Goal: Task Accomplishment & Management: Manage account settings

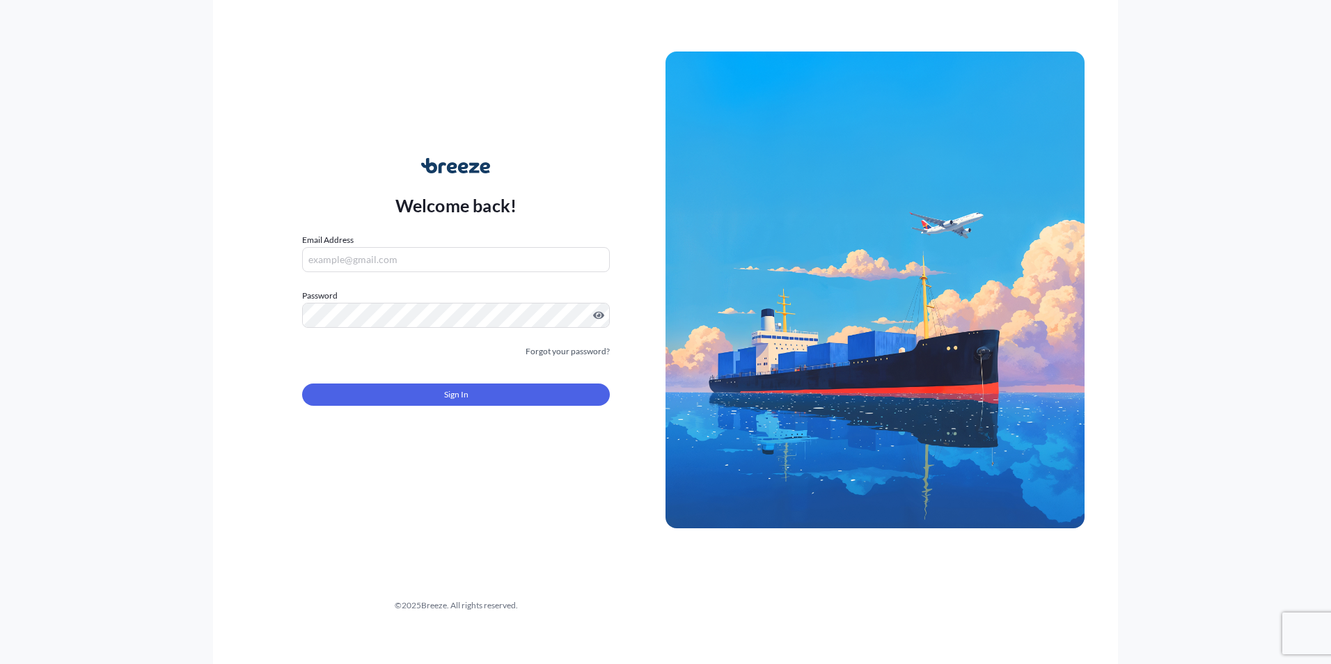
click at [369, 262] on input "Email Address" at bounding box center [456, 259] width 308 height 25
type input "[PERSON_NAME][EMAIL_ADDRESS][DOMAIN_NAME]"
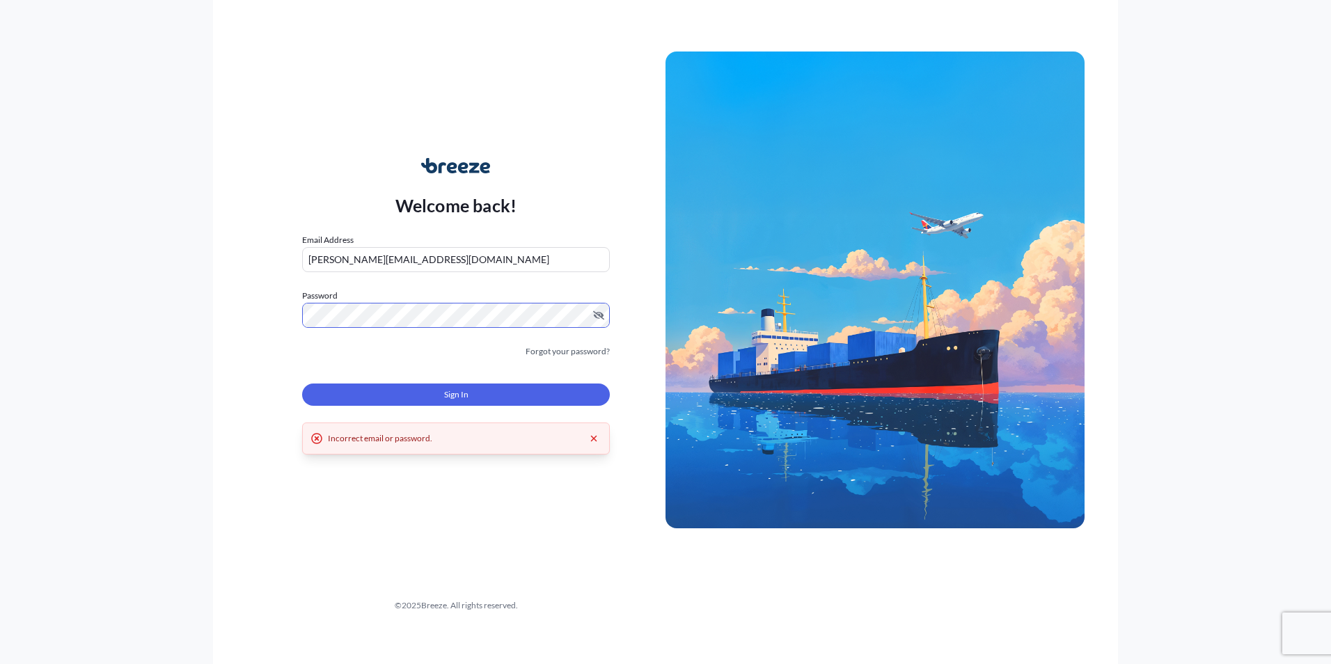
click at [118, 306] on div "Welcome back! Email Address [PERSON_NAME][EMAIL_ADDRESS][DOMAIN_NAME] Password …" at bounding box center [665, 332] width 1331 height 664
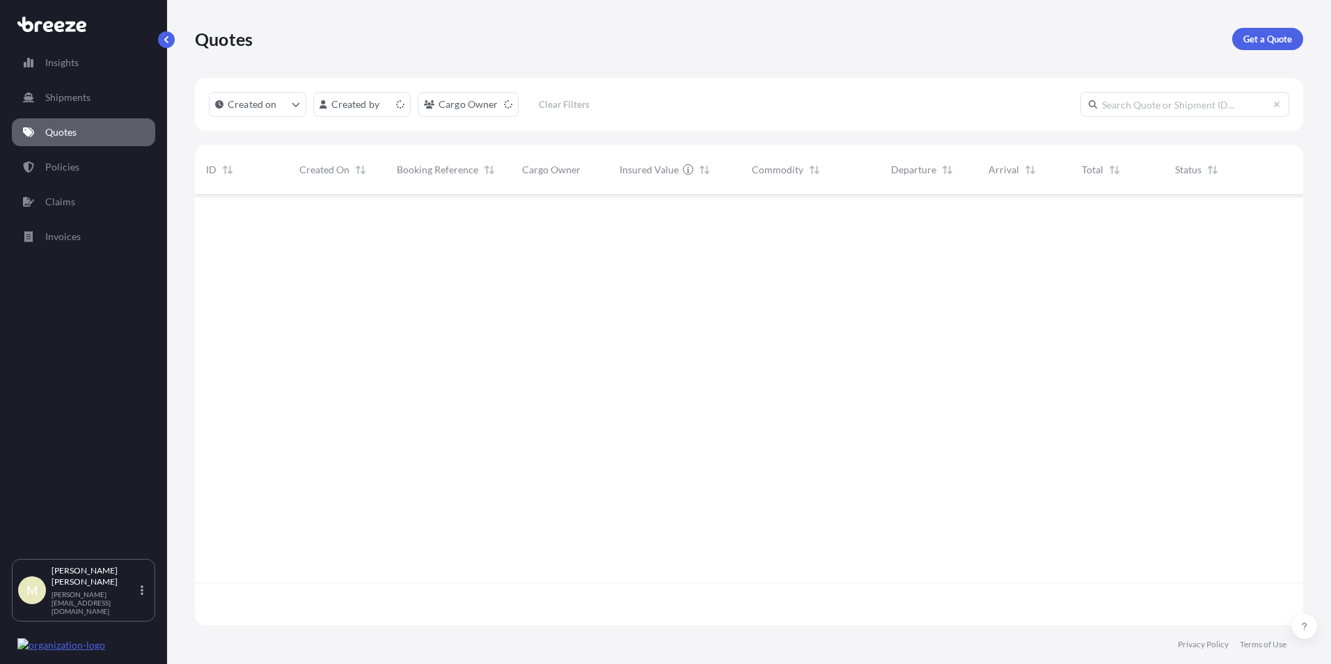
scroll to position [427, 1098]
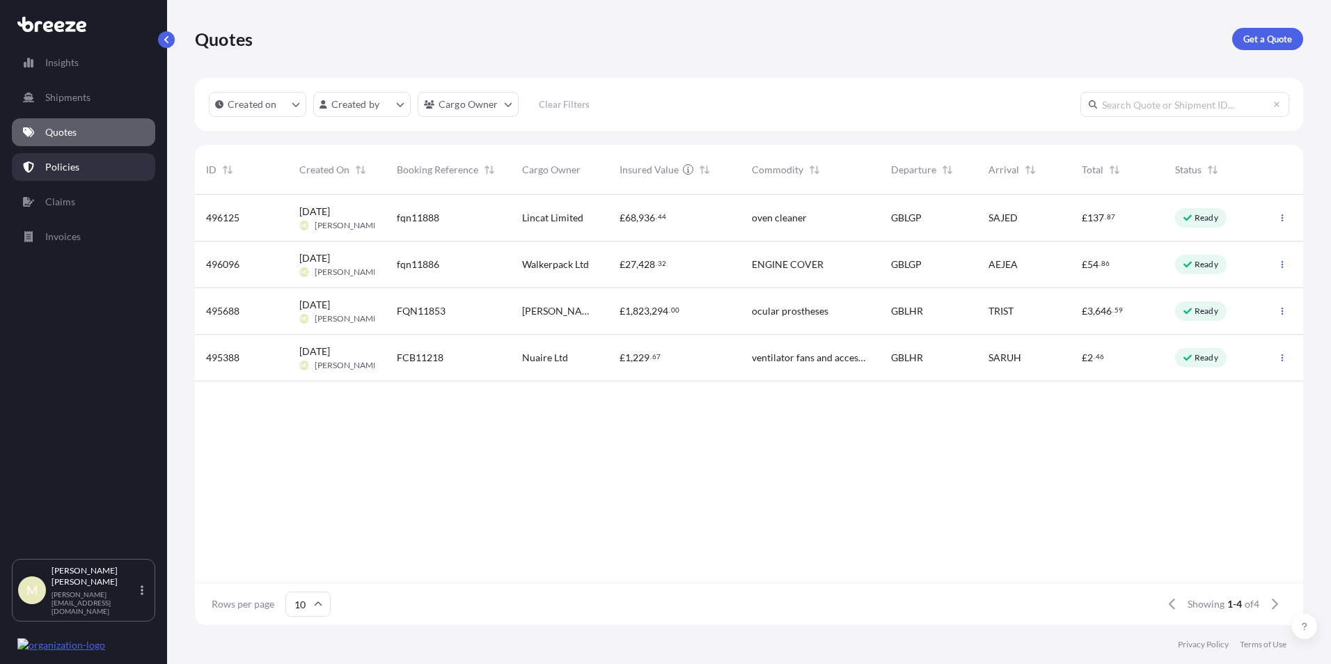
click at [79, 164] on link "Policies" at bounding box center [83, 167] width 143 height 28
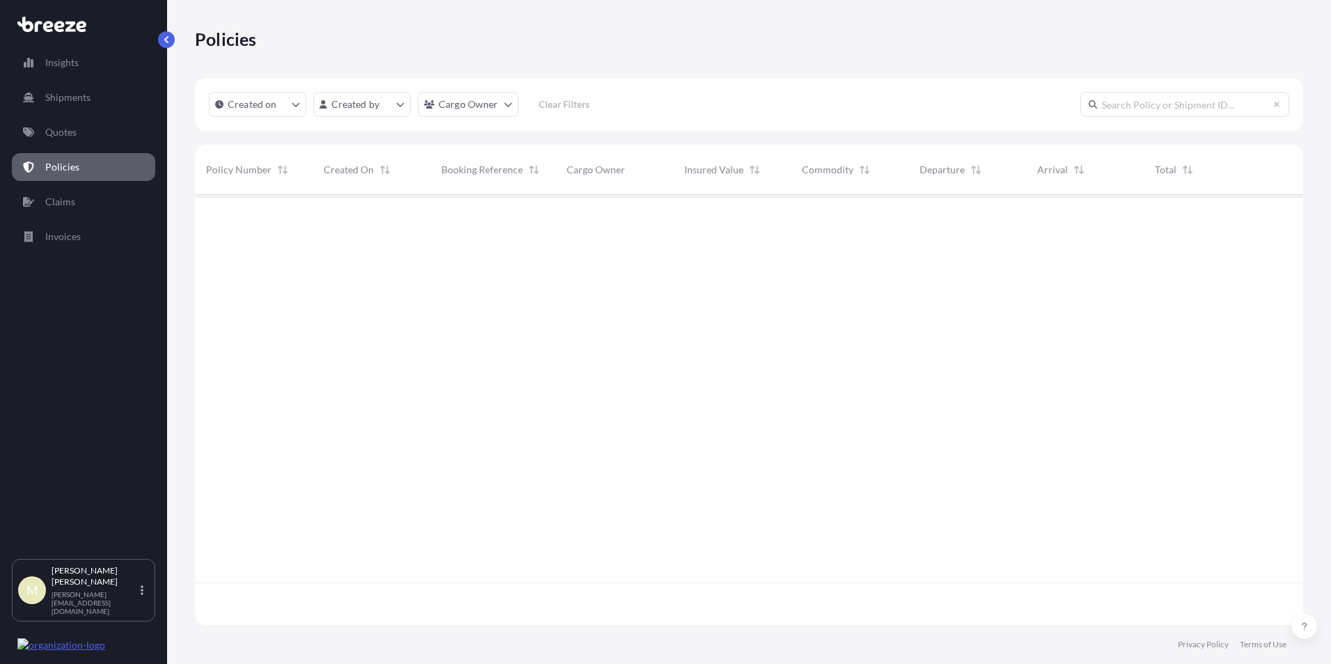
scroll to position [427, 1098]
click at [51, 136] on p "Quotes" at bounding box center [60, 132] width 31 height 14
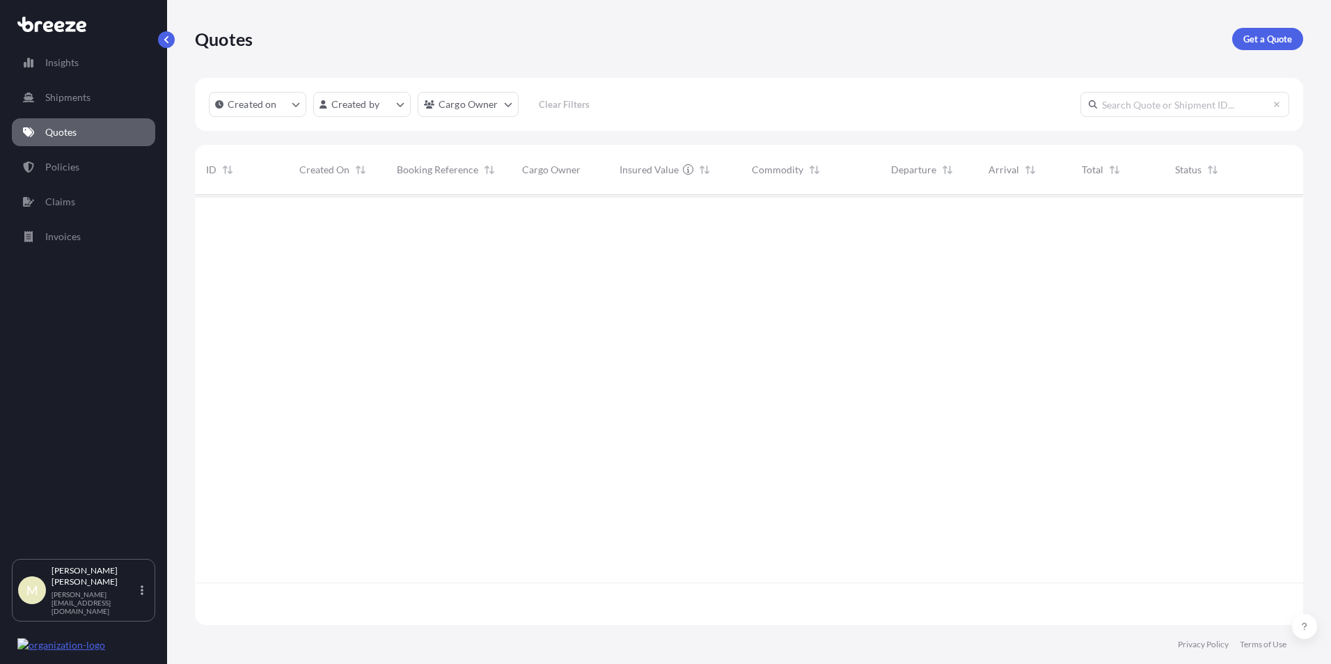
scroll to position [427, 1098]
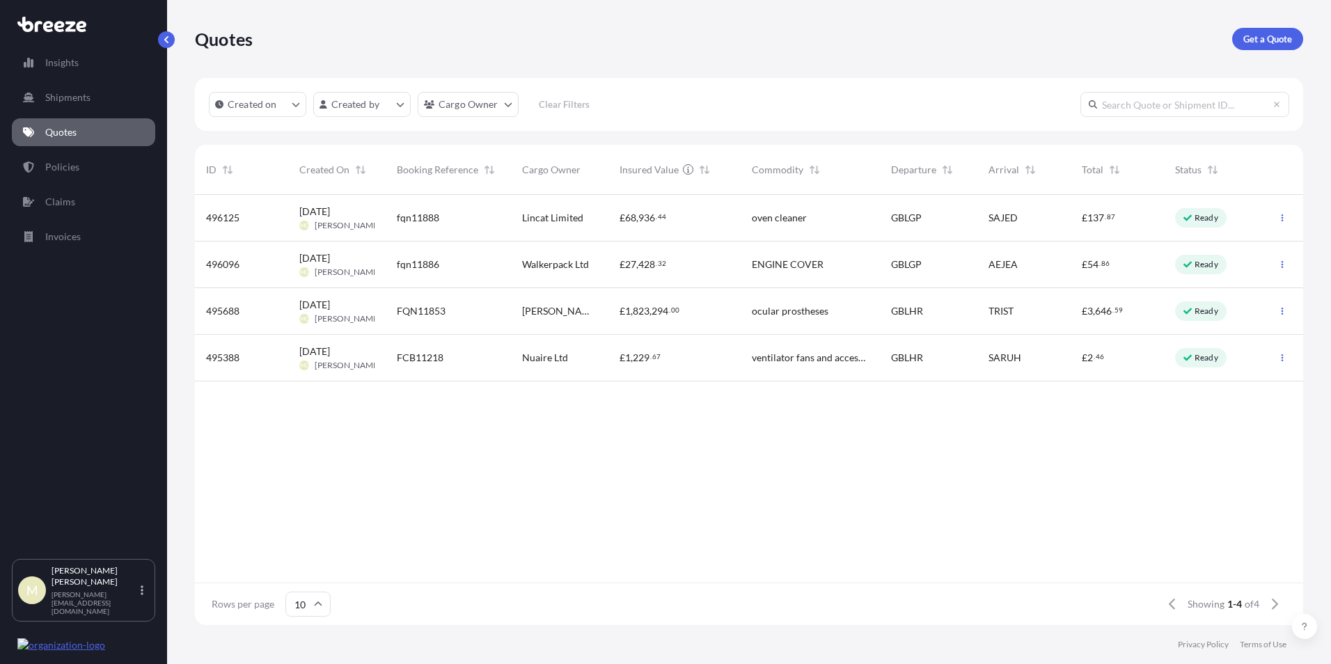
click at [554, 224] on span "Lincat Limited" at bounding box center [552, 218] width 61 height 14
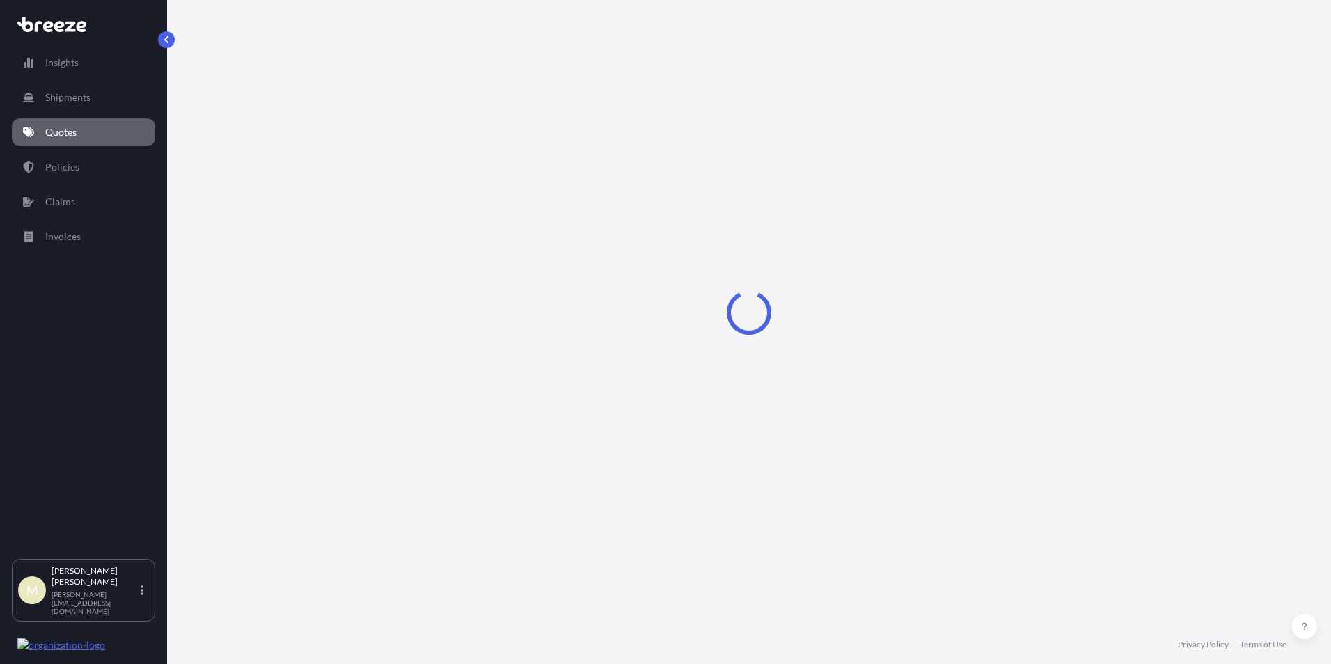
select select "Road"
select select "Sea"
select select "2"
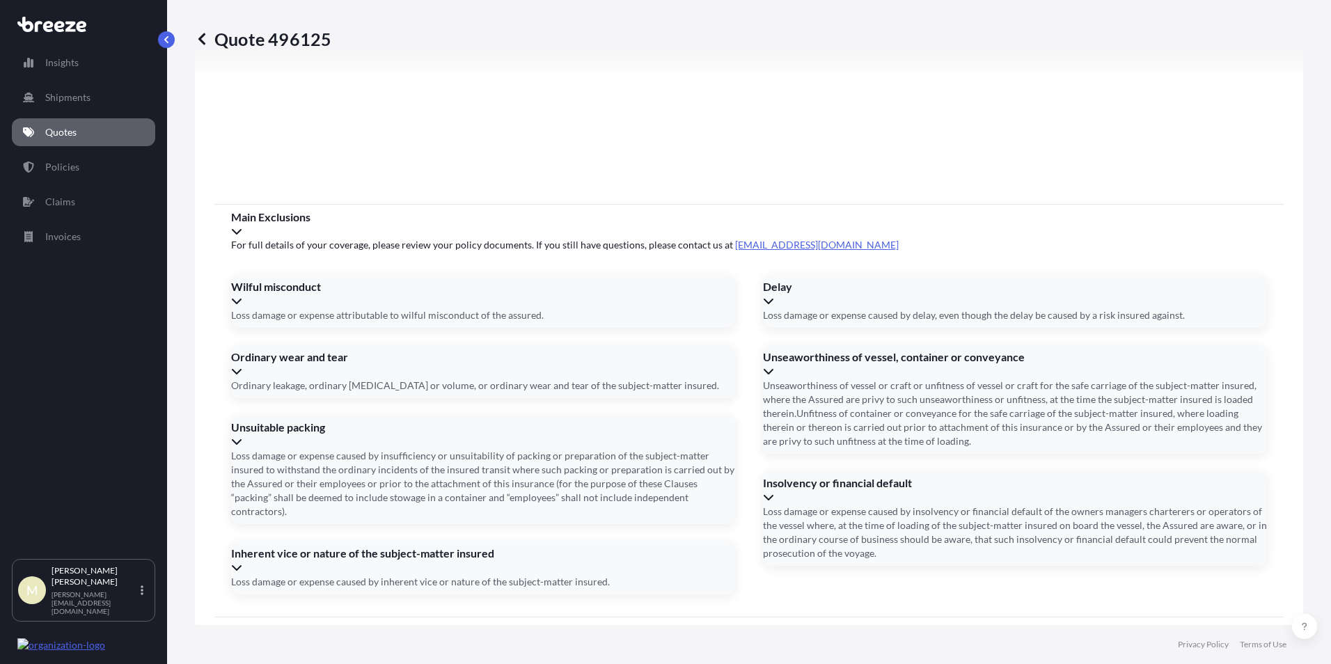
scroll to position [1656, 0]
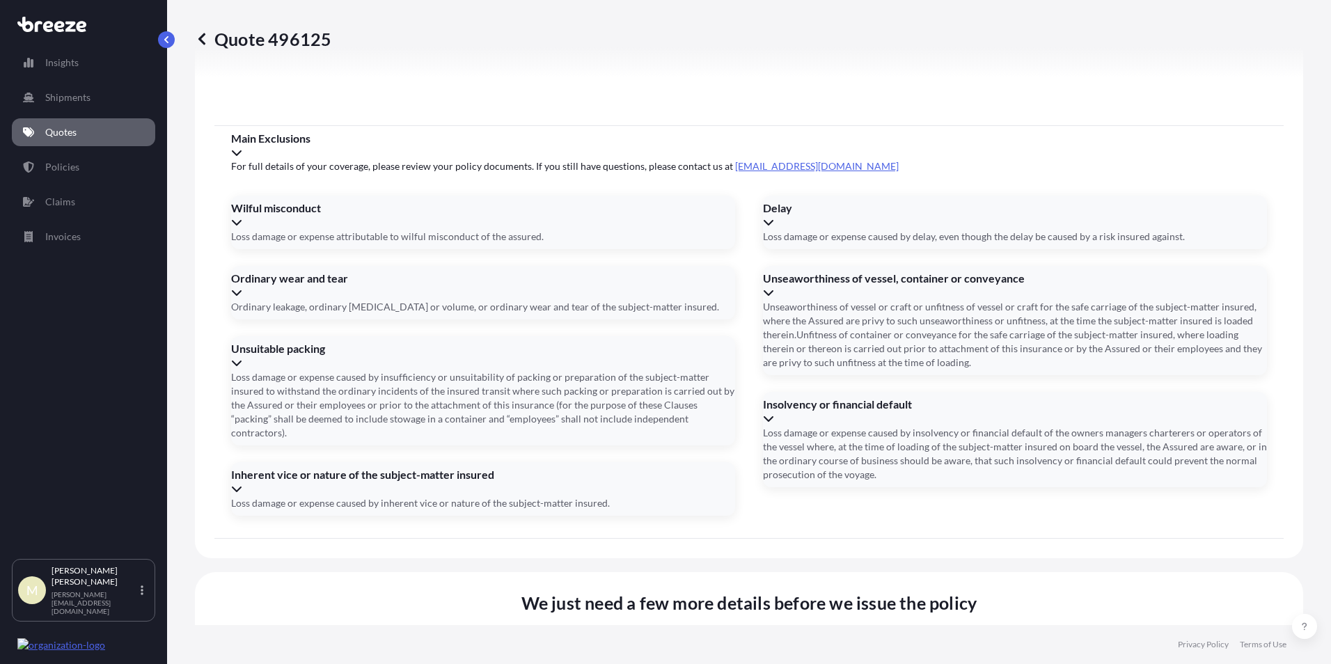
type input "1"
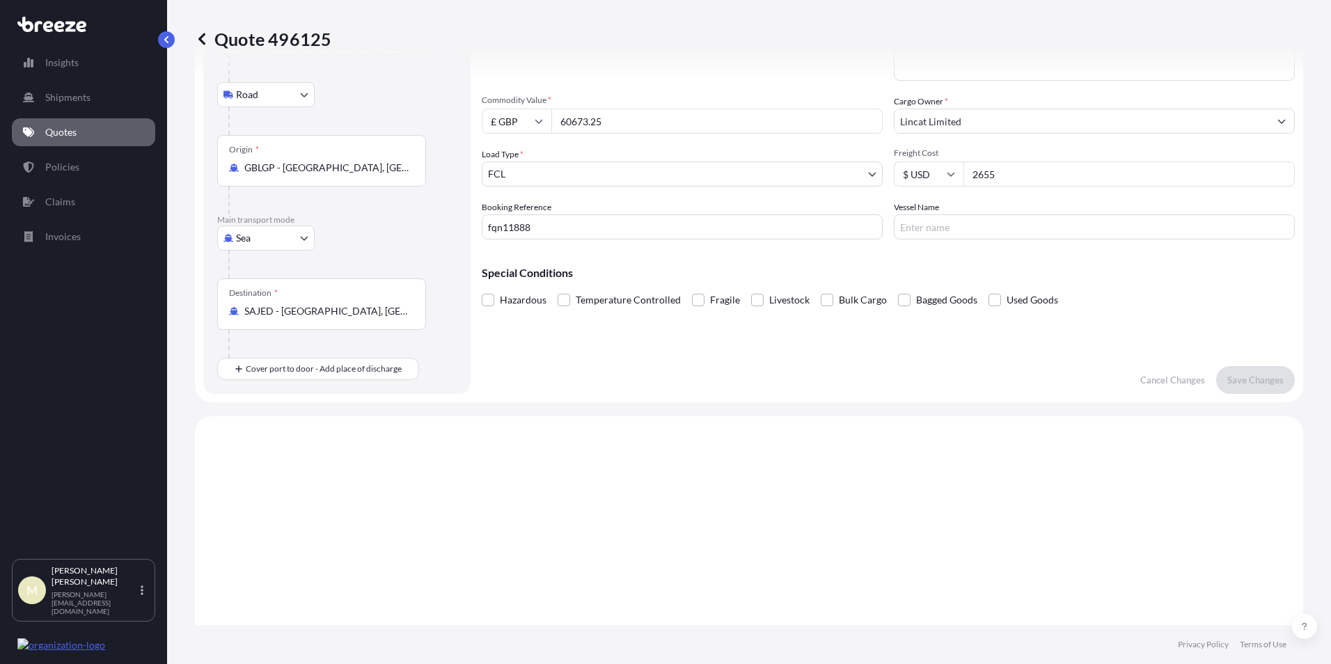
scroll to position [125, 0]
type input "[DATE]"
drag, startPoint x: 438, startPoint y: 237, endPoint x: 427, endPoint y: 235, distance: 11.3
click at [427, 237] on form "Route Details Place of loading [GEOGRAPHIC_DATA], UK Road Road Rail Origin * GB…" at bounding box center [749, 179] width 1108 height 452
type input "FCB11261"
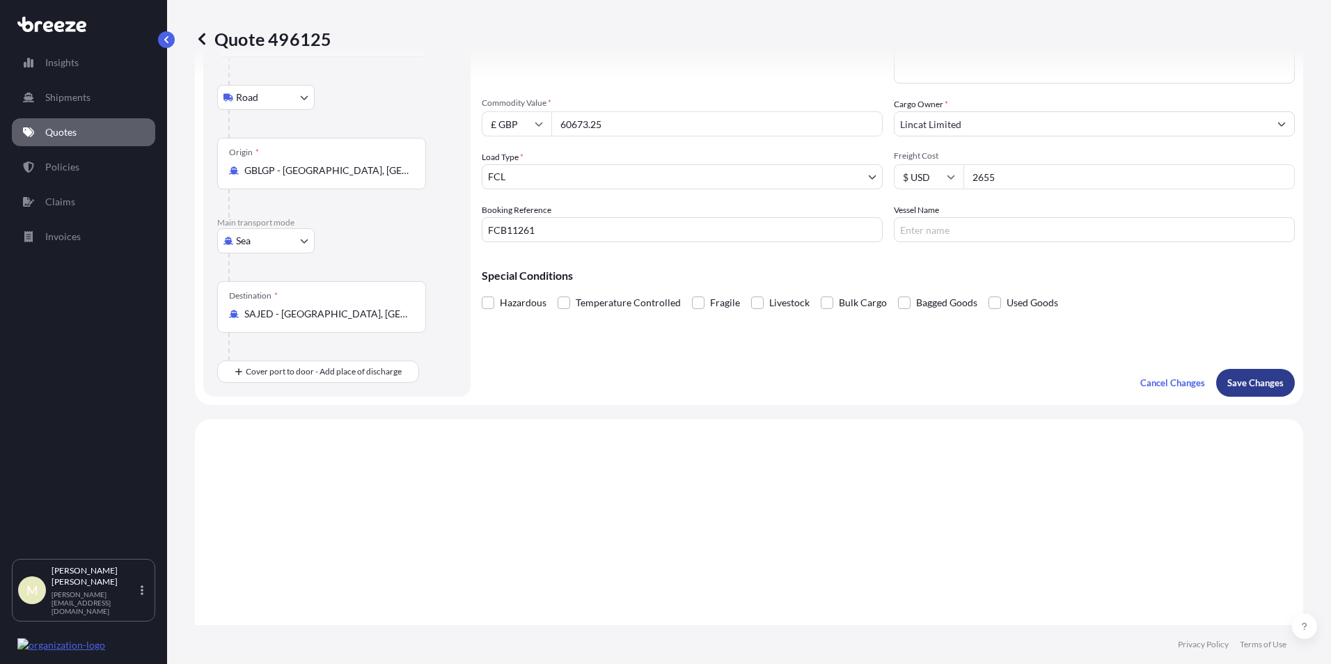
click at [1249, 381] on p "Save Changes" at bounding box center [1255, 383] width 56 height 14
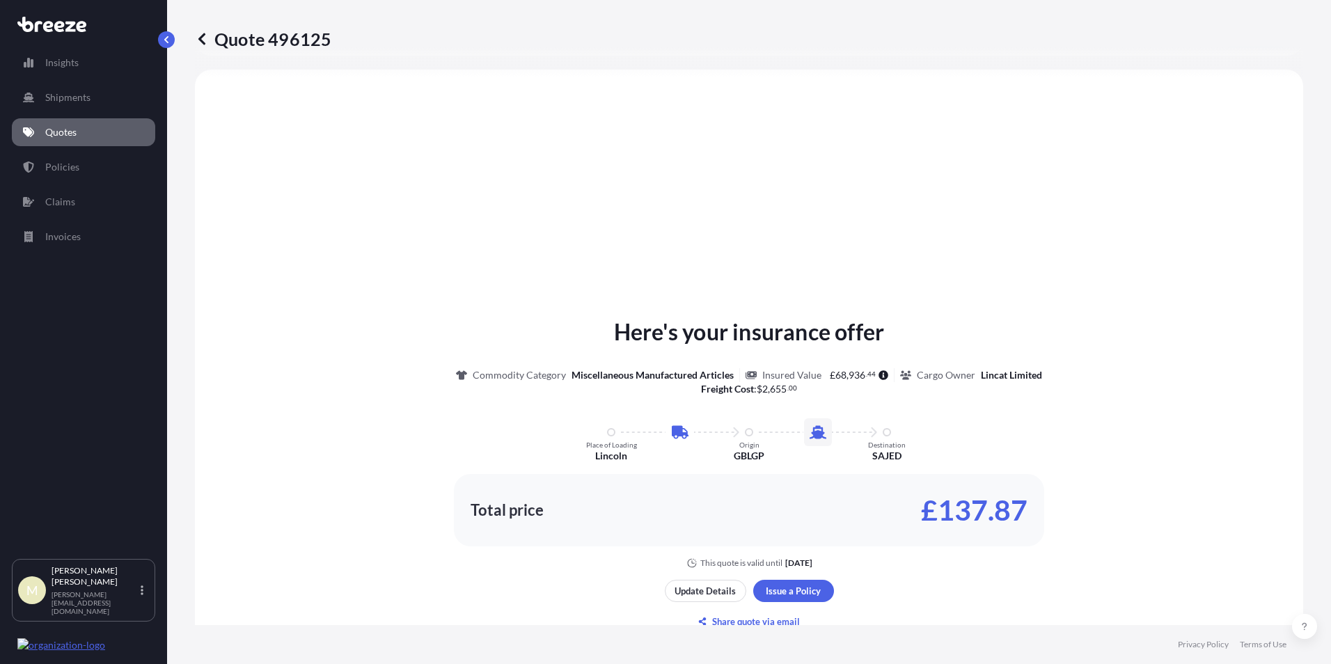
select select "Road"
select select "Sea"
select select "2"
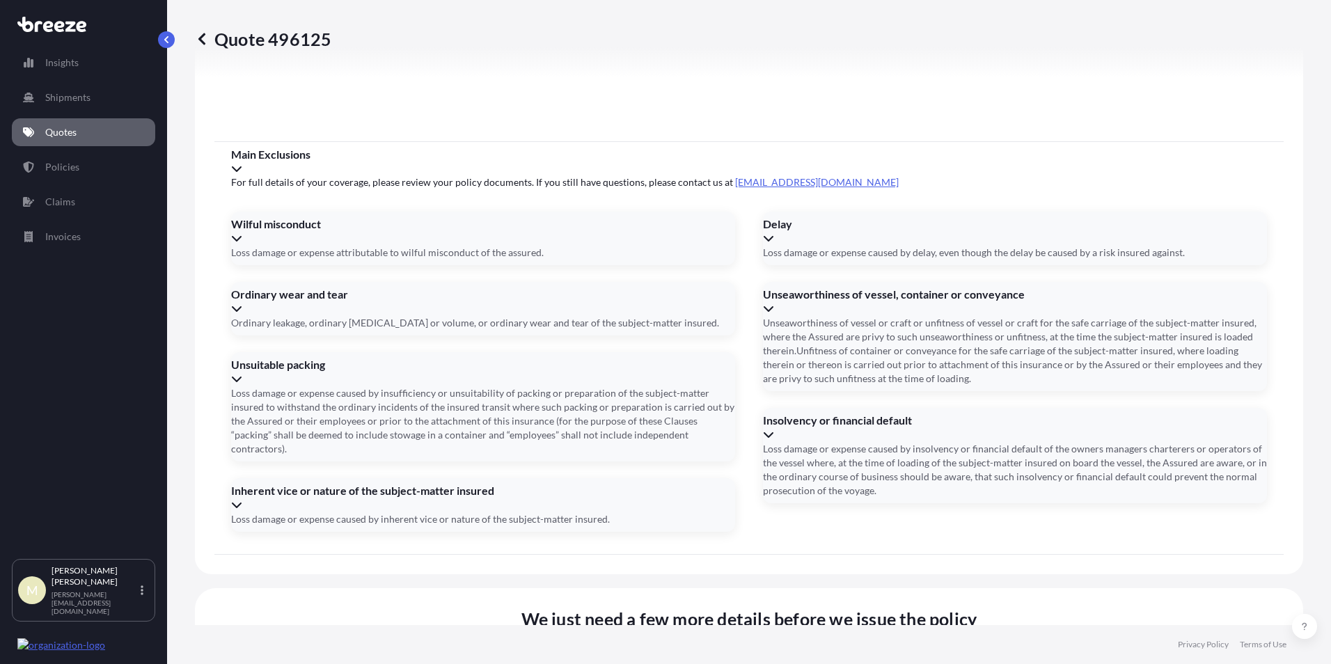
scroll to position [1656, 0]
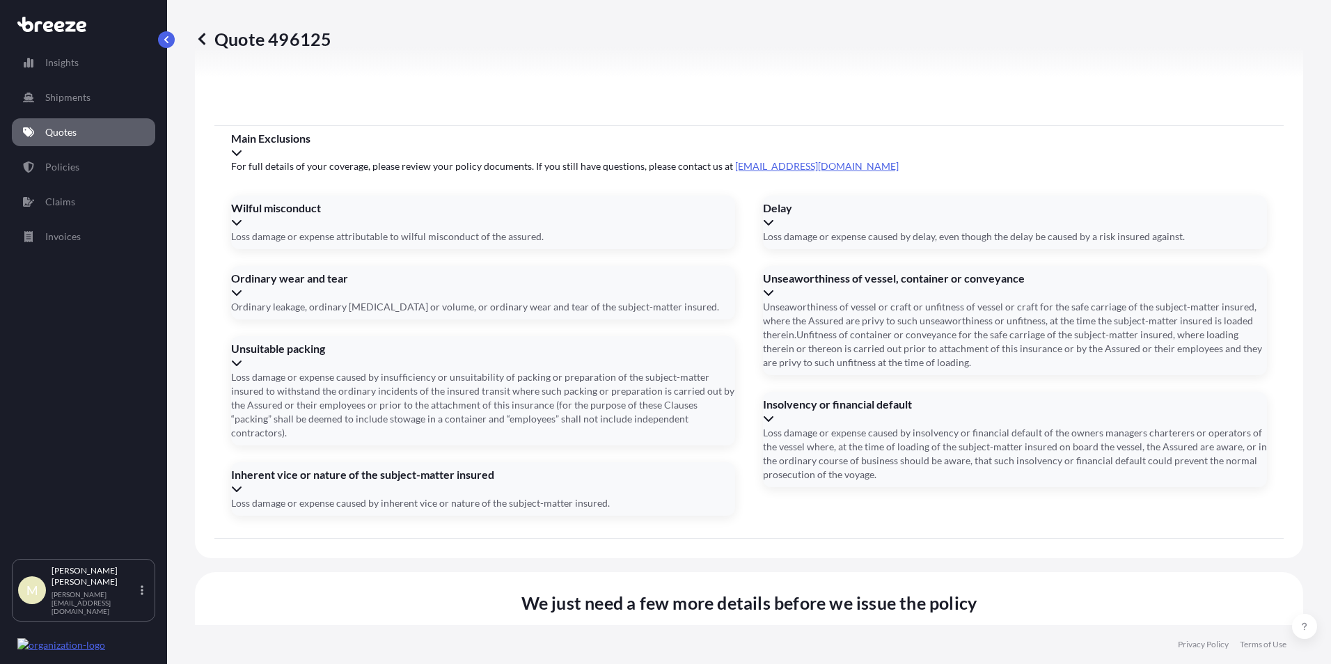
type input "[DATE]"
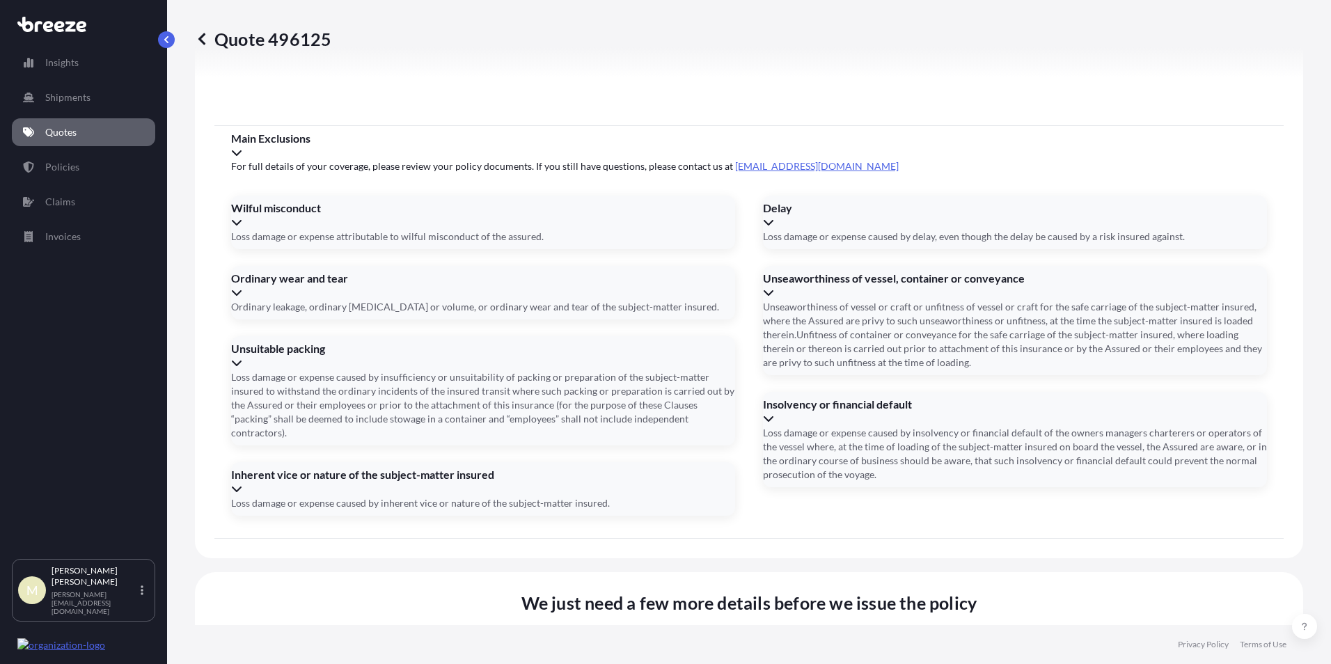
type input "CAIU6733711"
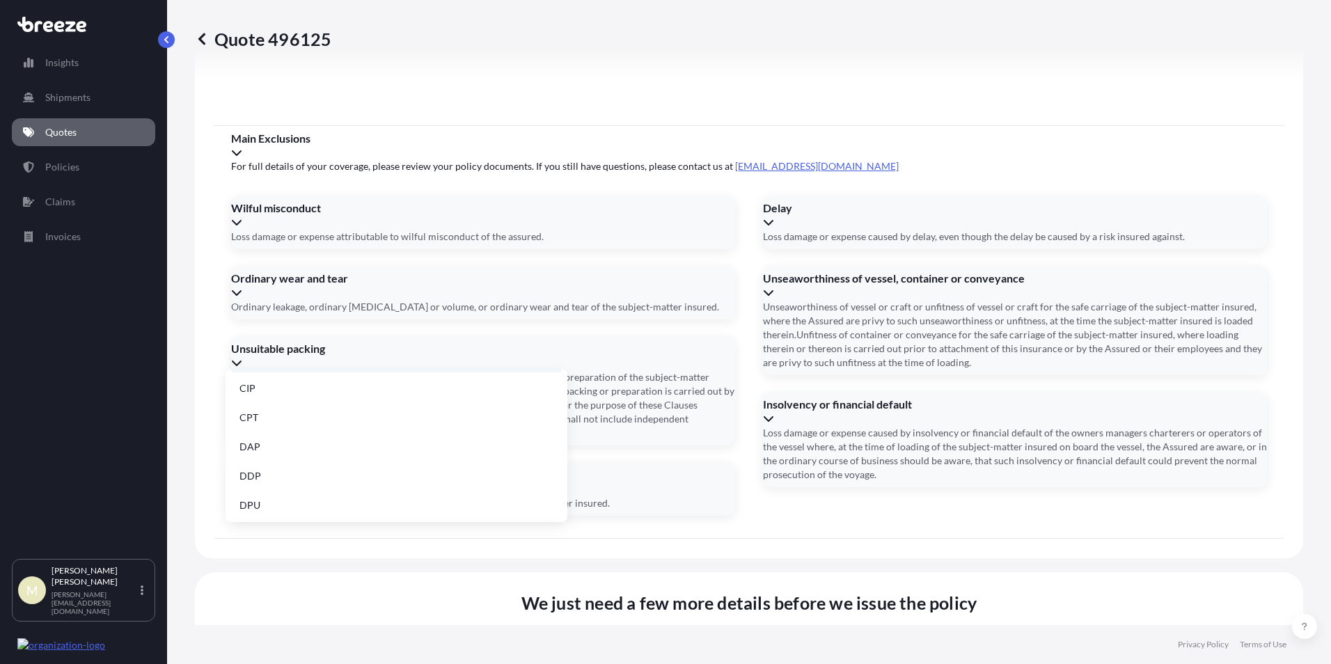
scroll to position [177, 0]
click at [305, 422] on li "EXW" at bounding box center [396, 415] width 331 height 26
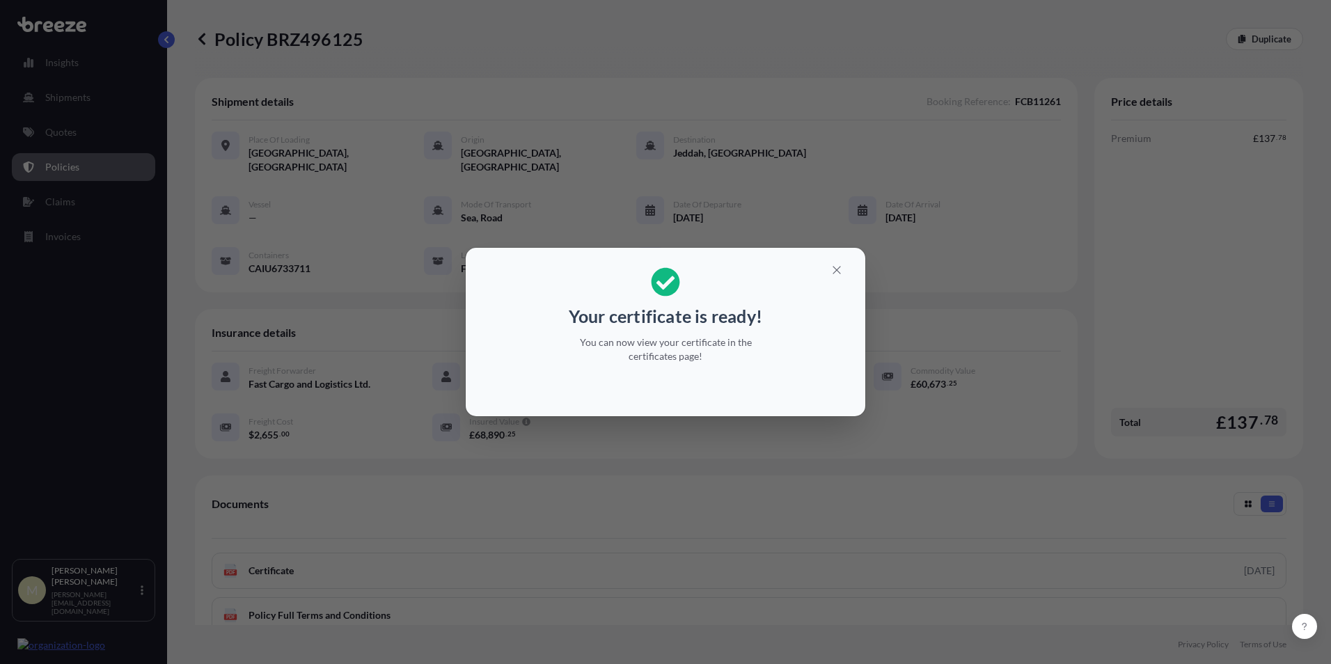
click at [627, 467] on div "Your certificate is ready! You can now view your certificate in the certificate…" at bounding box center [665, 332] width 1331 height 664
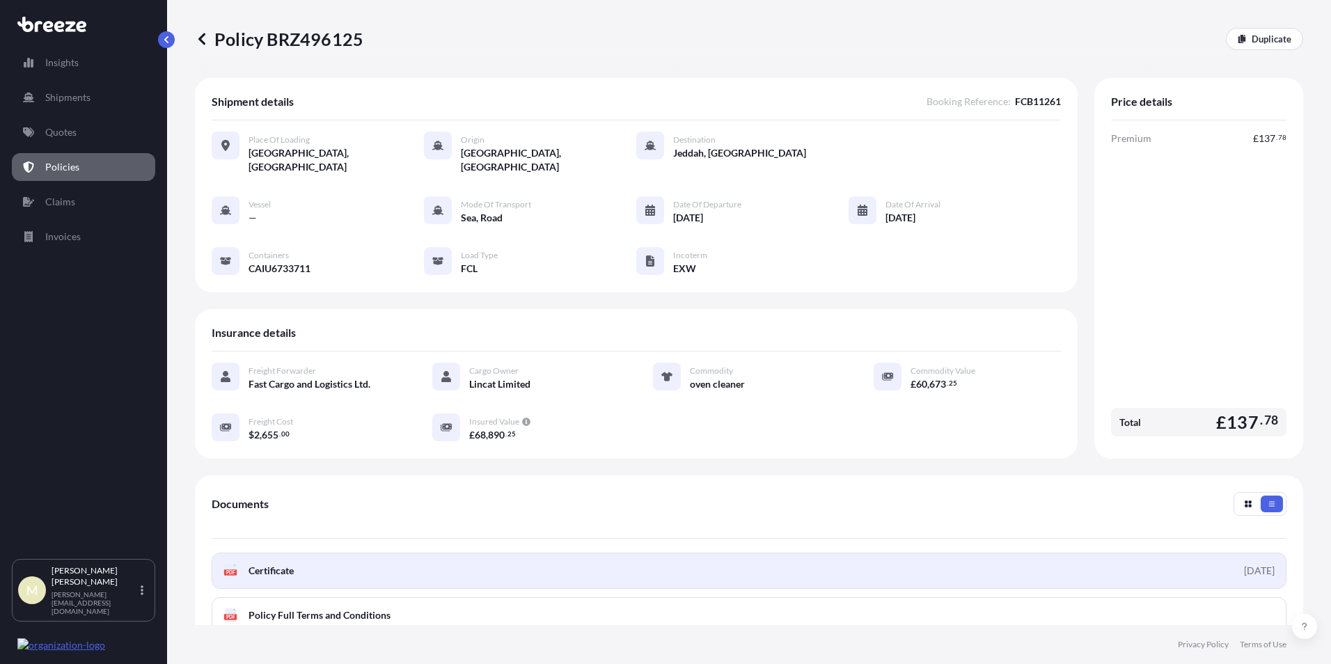
click at [377, 558] on link "PDF Certificate [DATE]" at bounding box center [749, 571] width 1075 height 36
